Goal: Find specific page/section: Find specific page/section

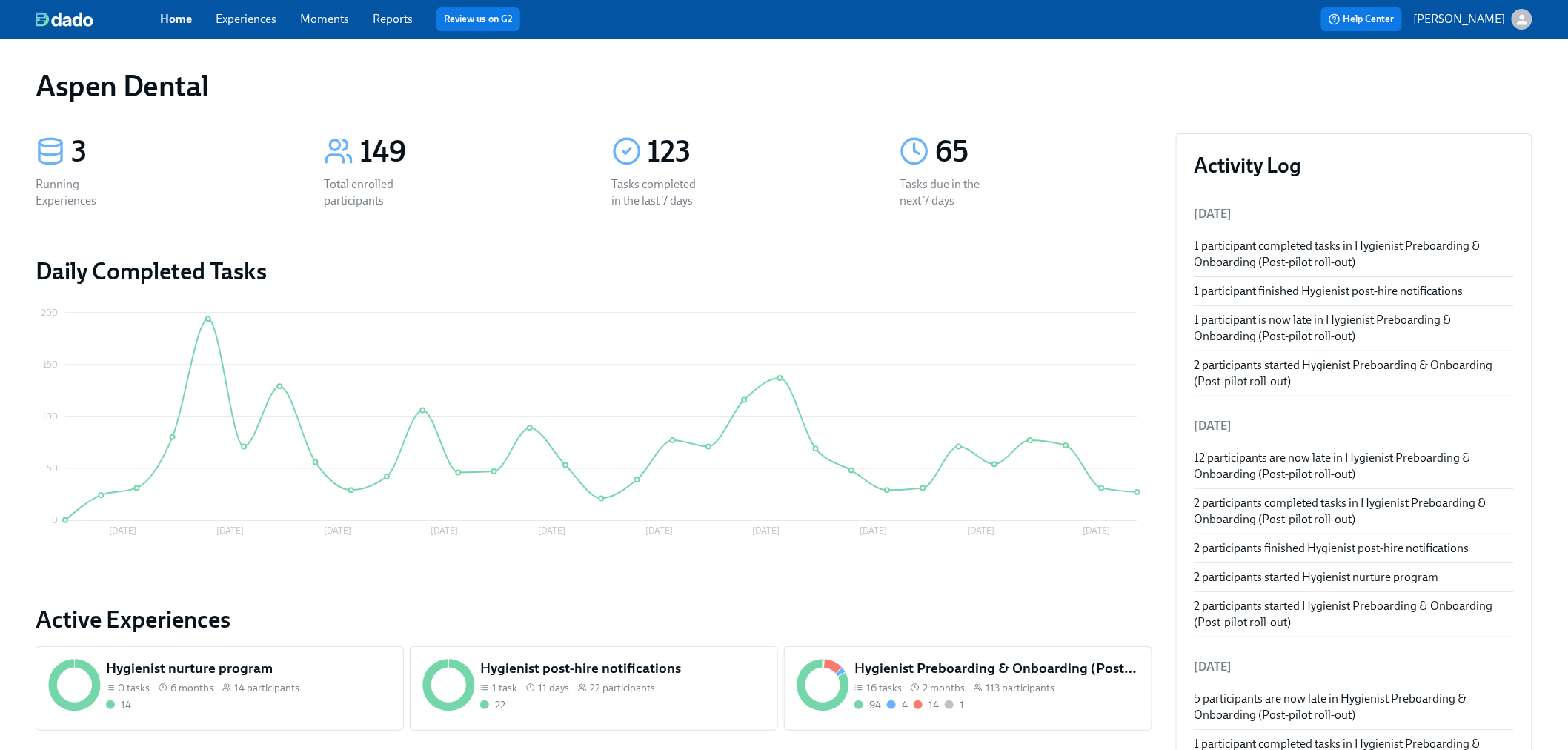
click at [245, 24] on link "Experiences" at bounding box center [246, 19] width 61 height 14
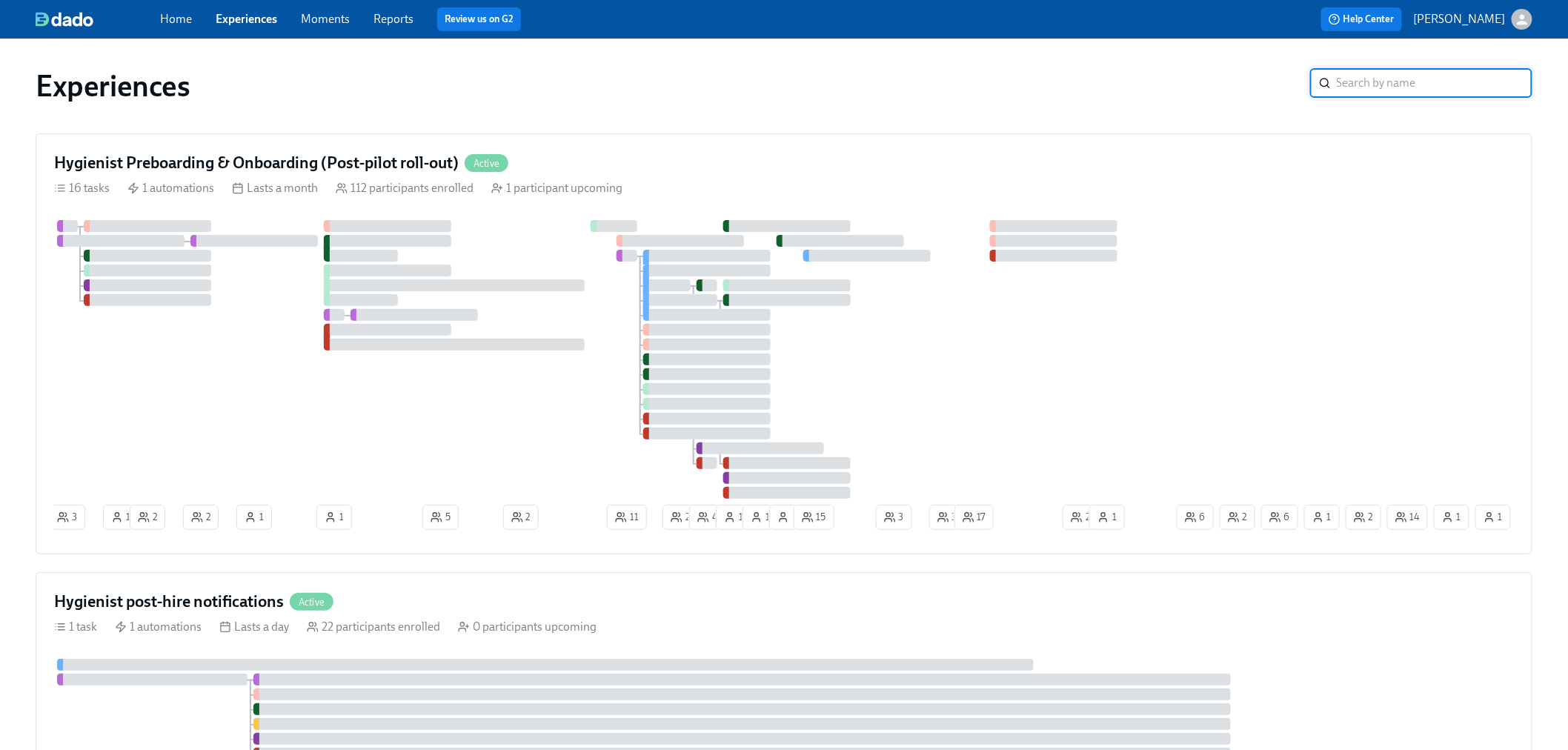
click at [182, 19] on link "Home" at bounding box center [176, 19] width 32 height 14
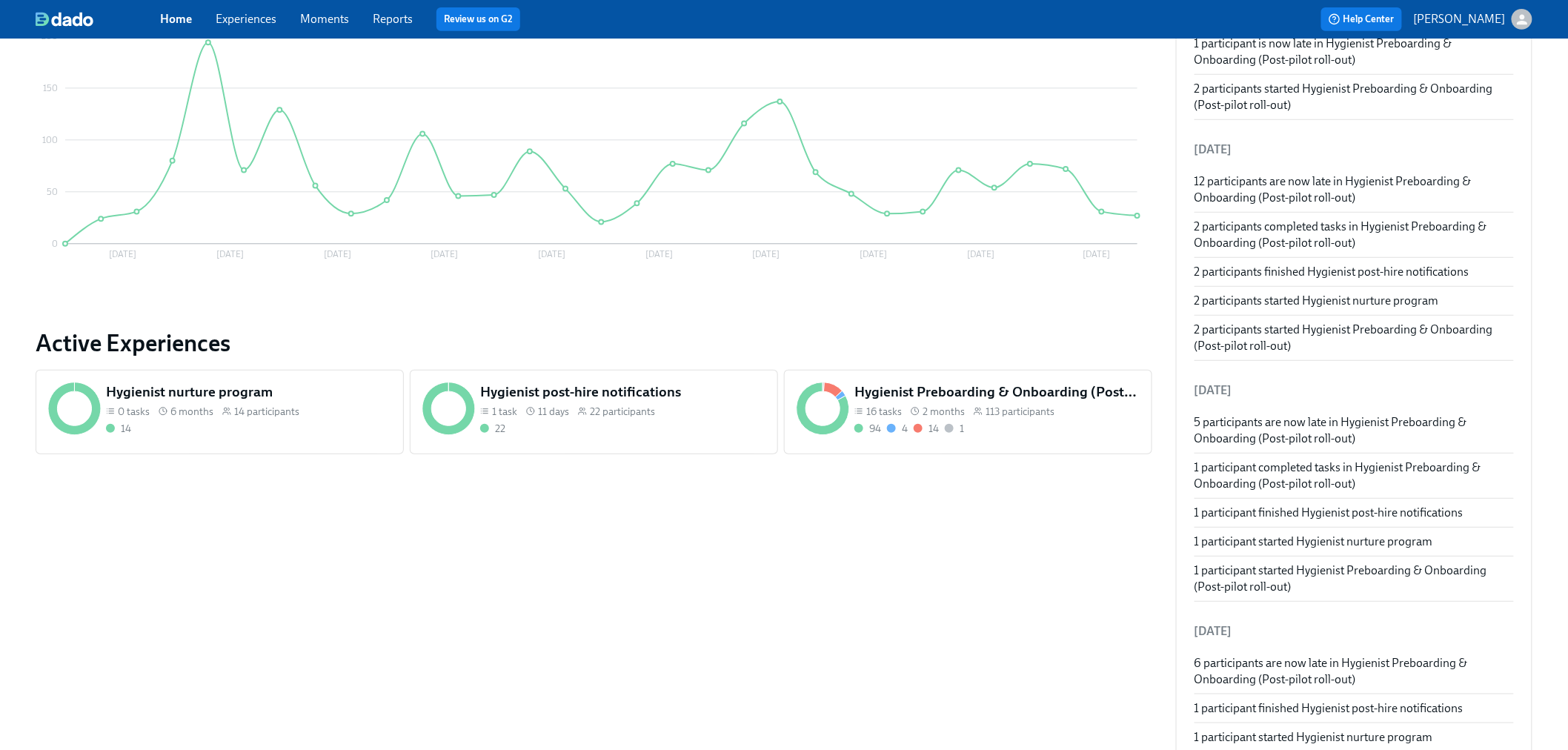
scroll to position [247, 0]
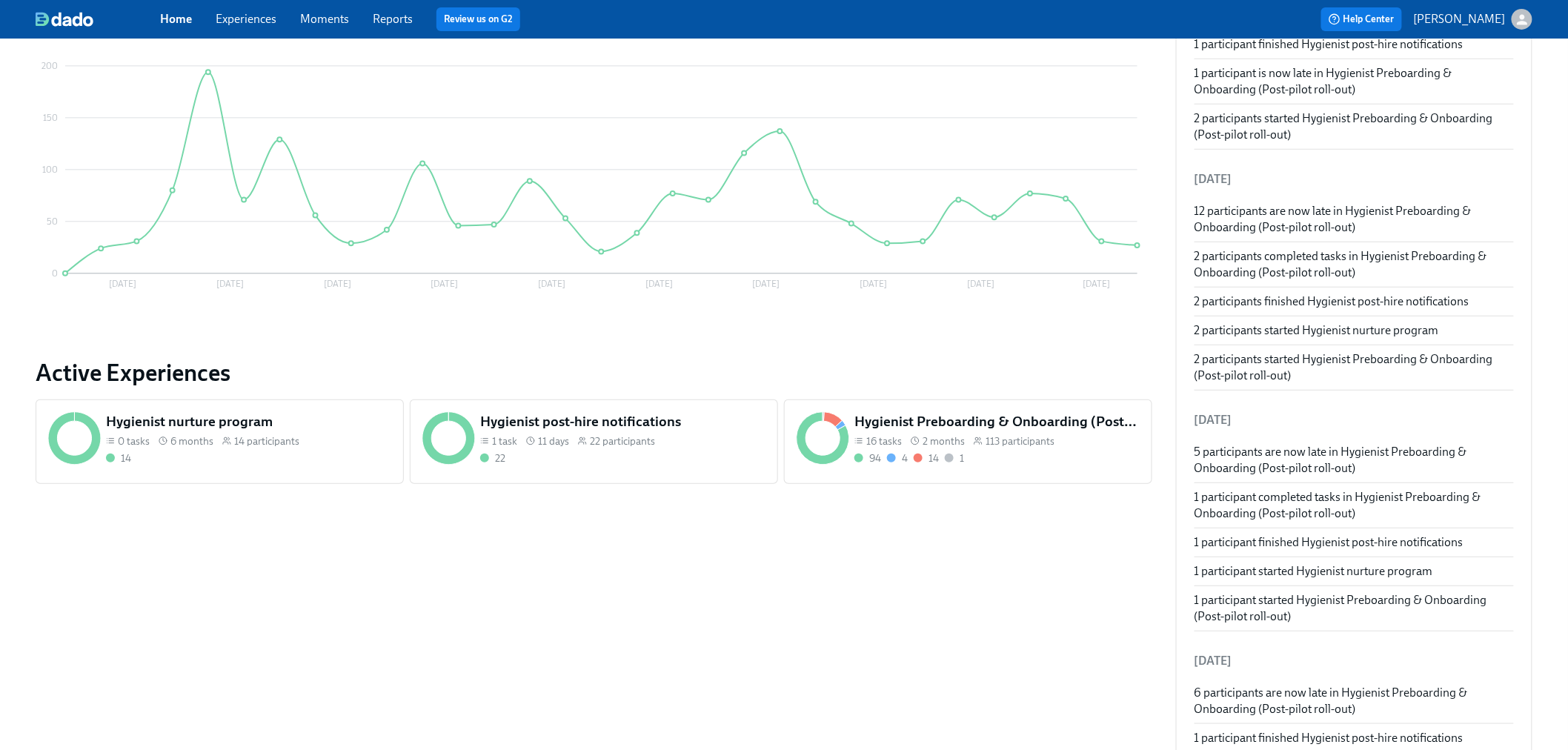
click at [1034, 444] on span "113 participants" at bounding box center [1020, 441] width 69 height 14
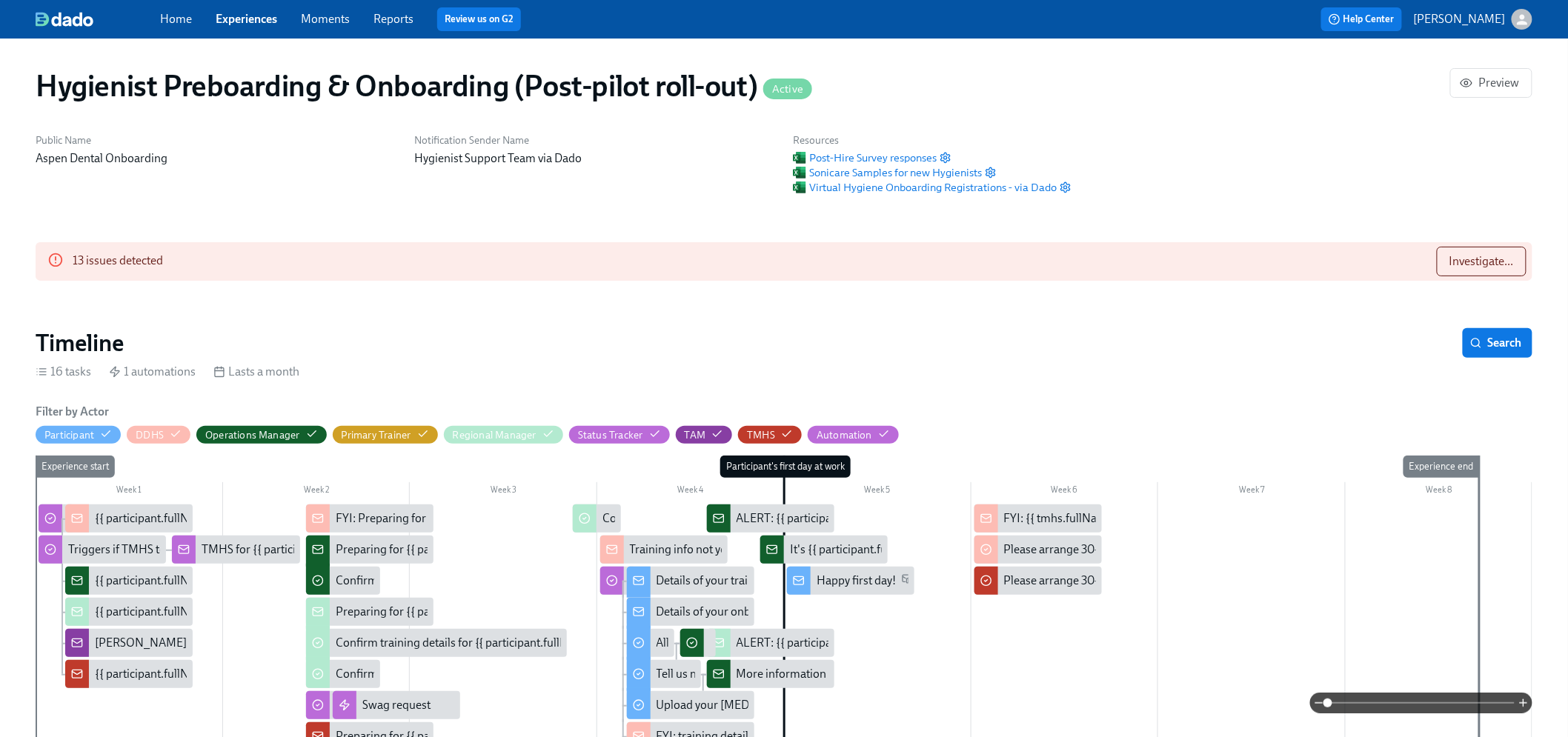
click at [209, 15] on div "Home Experiences Moments Reports Review us on G2" at bounding box center [502, 19] width 686 height 24
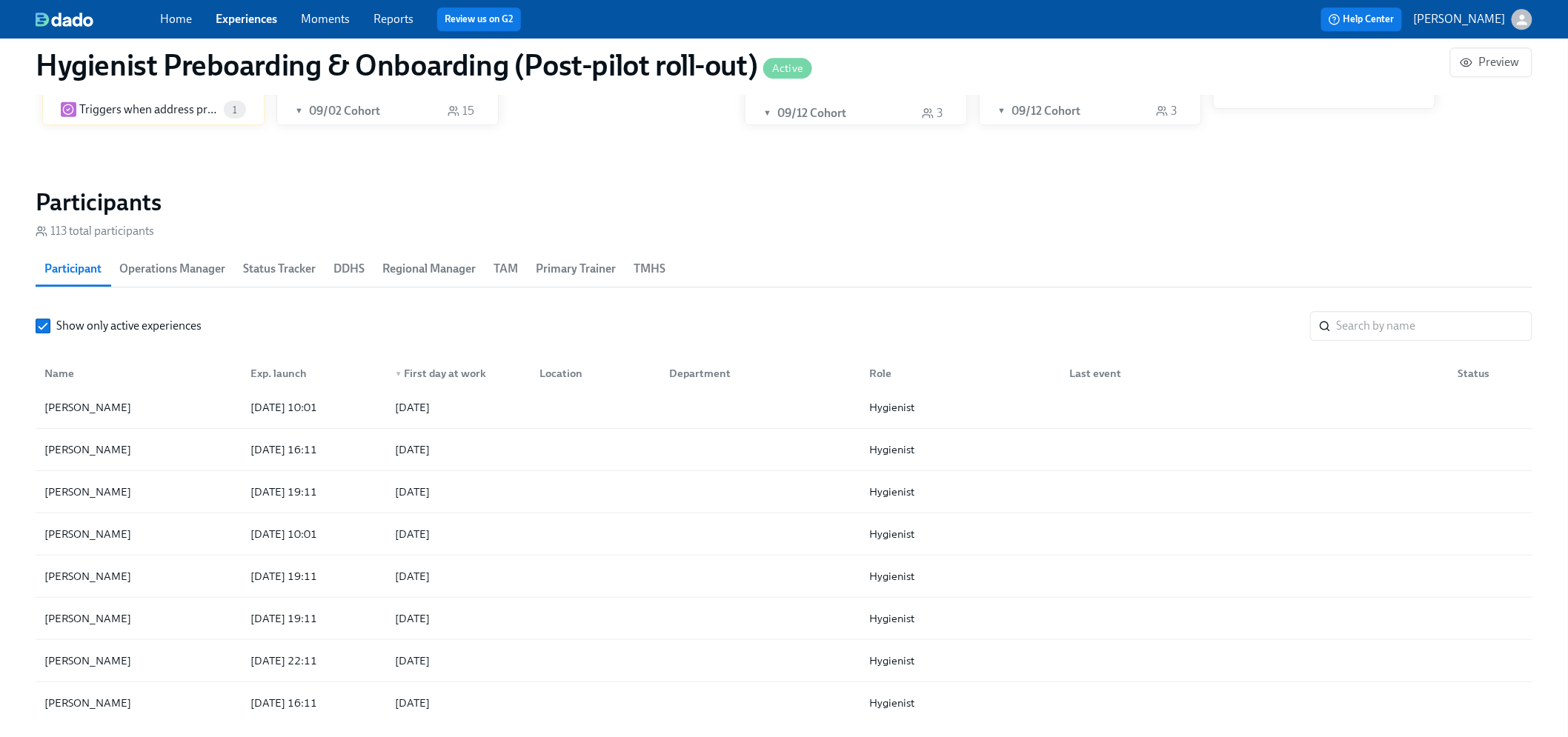
scroll to position [575, 0]
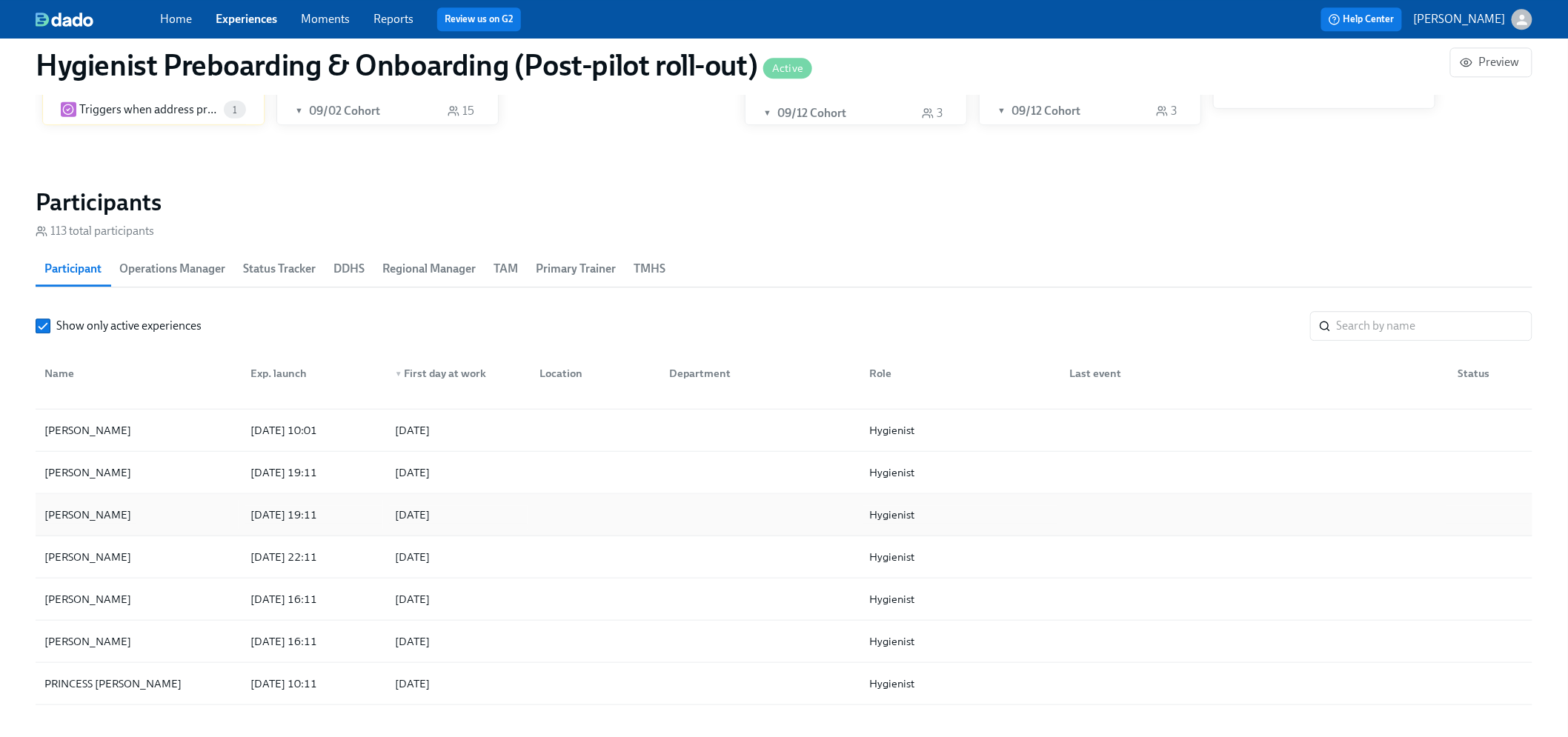
click at [134, 512] on div "[PERSON_NAME]" at bounding box center [88, 514] width 98 height 18
click at [505, 276] on span "TAM" at bounding box center [506, 268] width 24 height 21
